Goal: Communication & Community: Answer question/provide support

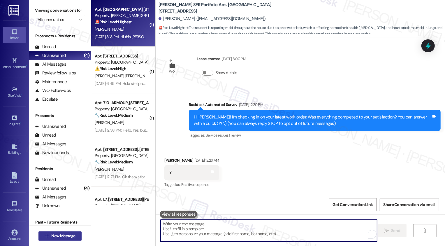
click at [63, 231] on button " New Message" at bounding box center [59, 235] width 43 height 9
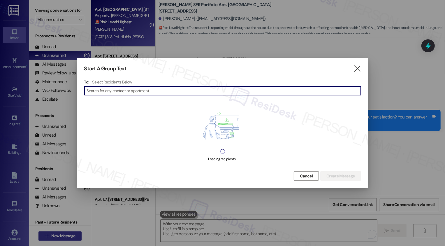
scroll to position [3441, 0]
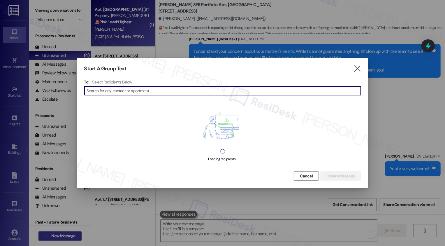
click at [61, 240] on div at bounding box center [222, 123] width 445 height 246
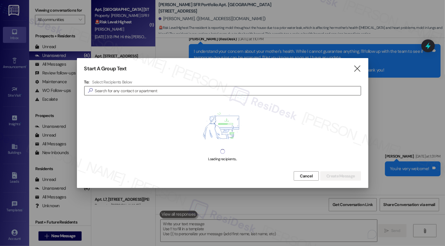
click at [125, 94] on input at bounding box center [228, 91] width 266 height 8
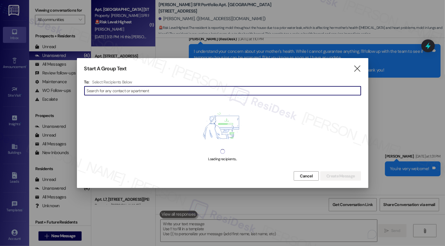
paste input "Savannah"
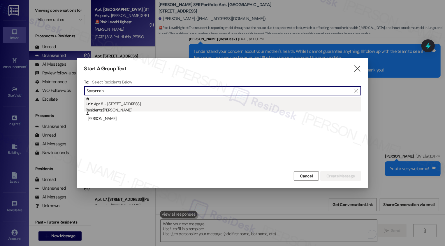
type input "Savannah"
click at [128, 106] on div "Unit: Apt 8 - [STREET_ADDRESS] Residents: [PERSON_NAME]" at bounding box center [223, 105] width 275 height 17
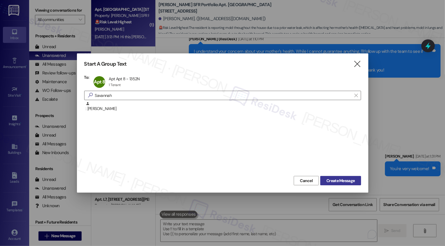
click at [346, 179] on span "Create Message" at bounding box center [340, 180] width 28 height 6
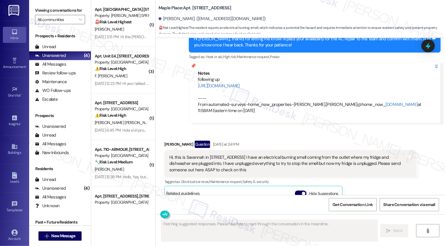
scroll to position [1105, 0]
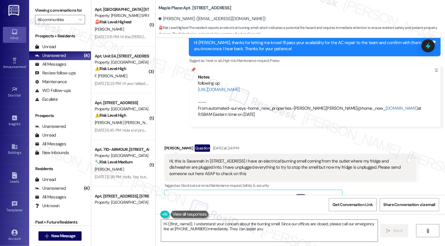
type textarea "Hi {{first_name}}, I understand your concern about the burning smell. Since our…"
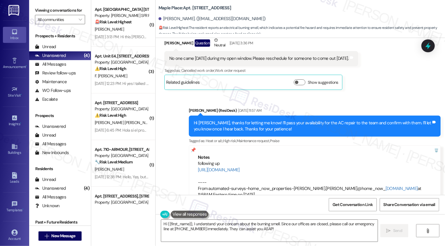
scroll to position [1100, 0]
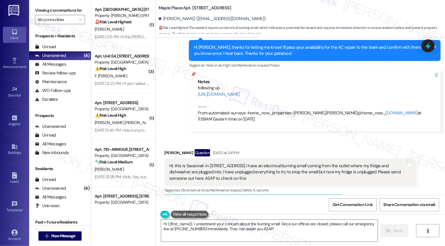
drag, startPoint x: 200, startPoint y: 8, endPoint x: 239, endPoint y: 9, distance: 39.1
click at [239, 9] on div "Maple Place: Apt. [STREET_ADDRESS]" at bounding box center [216, 7] width 117 height 7
copy b "[STREET_ADDRESS]"
click at [189, 96] on div "Notes following up [URL][DOMAIN_NAME] ---- From automated-surveys-home_now_prop…" at bounding box center [315, 101] width 252 height 62
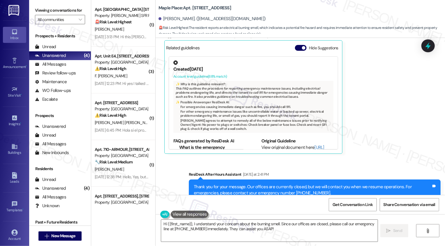
scroll to position [45, 0]
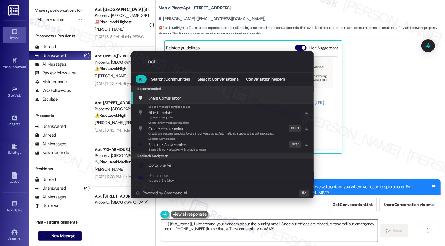
type input "note"
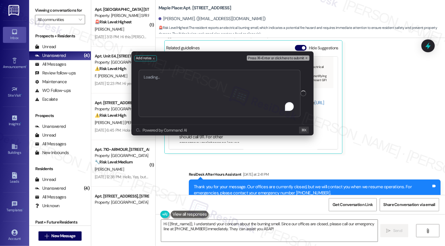
type textarea "Work Order #12005-1"
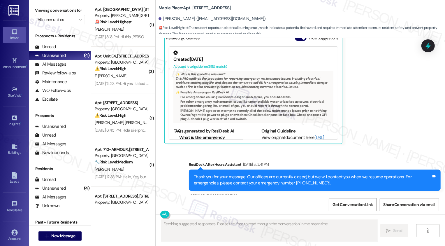
scroll to position [1310, 0]
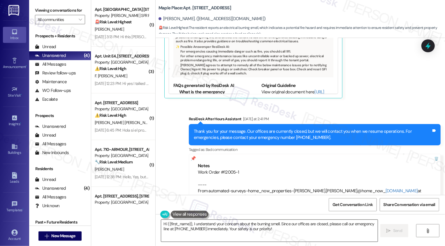
click at [189, 223] on textarea "Hi {{first_name}}, I understand your concern about the burning smell. Since our…" at bounding box center [269, 230] width 216 height 22
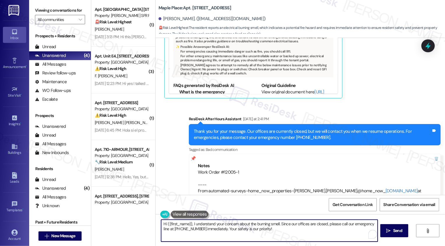
click at [210, 224] on textarea "Hi {{first_name}}, I understand your concern about the burning smell. Since our…" at bounding box center [269, 230] width 216 height 22
click at [188, 224] on textarea "Hi {{first_name}}, I hear your concern about the burning smell. Since our offic…" at bounding box center [269, 230] width 216 height 22
drag, startPoint x: 329, startPoint y: 223, endPoint x: 338, endPoint y: 239, distance: 18.3
click at [338, 240] on textarea "Hi {{first_name}}, I hope you had a wonderful weekend. I hear your concern abou…" at bounding box center [269, 230] width 216 height 22
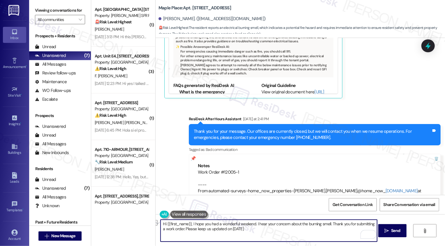
drag, startPoint x: 179, startPoint y: 230, endPoint x: 246, endPoint y: 233, distance: 66.5
click at [246, 233] on textarea "Hi {{first_name}}, I hope you had a wonderful weekend. I hear your concern abou…" at bounding box center [269, 230] width 216 height 22
click at [190, 230] on textarea "Hi {{first_name}}, I hope you had a wonderful weekend. I hear your concern abou…" at bounding box center [269, 230] width 216 height 22
click at [225, 227] on textarea "Hi {{first_name}}, I hope you had a wonderful weekend. I hear your concern abou…" at bounding box center [269, 230] width 216 height 22
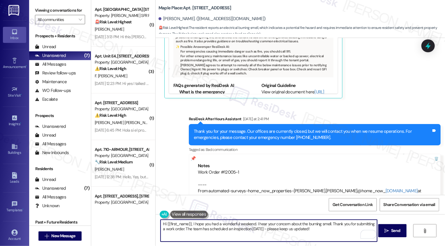
click at [261, 228] on textarea "Hi {{first_name}}, I hope you had a wonderful weekend. I hear your concern abou…" at bounding box center [269, 230] width 216 height 22
click at [278, 228] on textarea "Hi {{first_name}}, I hope you had a wonderful weekend. I hear your concern abou…" at bounding box center [269, 230] width 216 height 22
click at [315, 232] on textarea "Hi {{first_name}}, I hope you had a wonderful weekend. I hear your concern abou…" at bounding box center [269, 230] width 216 height 22
click at [329, 225] on textarea "Hi {{first_name}}, I hope you had a wonderful weekend. I hear your concern abou…" at bounding box center [269, 230] width 216 height 22
click at [326, 223] on textarea "Hi {{first_name}}, I hope you had a wonderful weekend. I hear your concern abou…" at bounding box center [269, 230] width 216 height 22
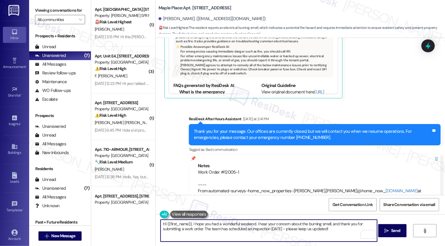
click at [332, 227] on textarea "Hi {{first_name}}, I hope you had a wonderful weekend. I hear your concern abou…" at bounding box center [269, 230] width 216 height 22
click at [202, 228] on textarea "Hi {{first_name}}, I hope you had a wonderful weekend. I hear your concern abou…" at bounding box center [269, 230] width 216 height 22
type textarea "Hi {{first_name}}, I hope you had a wonderful weekend. I hear your concern abou…"
click at [393, 234] on button " Send" at bounding box center [392, 230] width 28 height 13
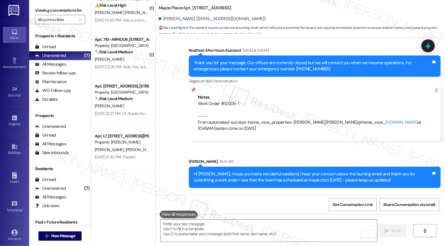
scroll to position [0, 0]
